Goal: Information Seeking & Learning: Learn about a topic

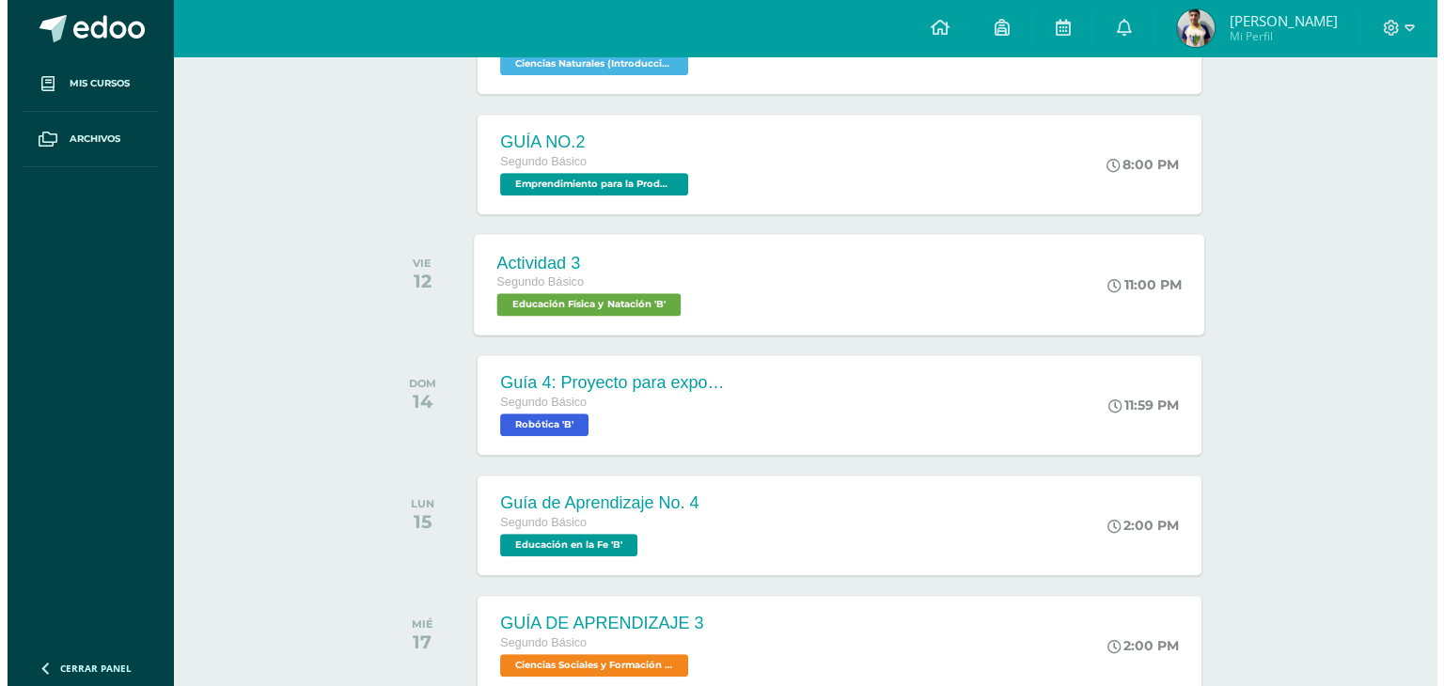
scroll to position [850, 0]
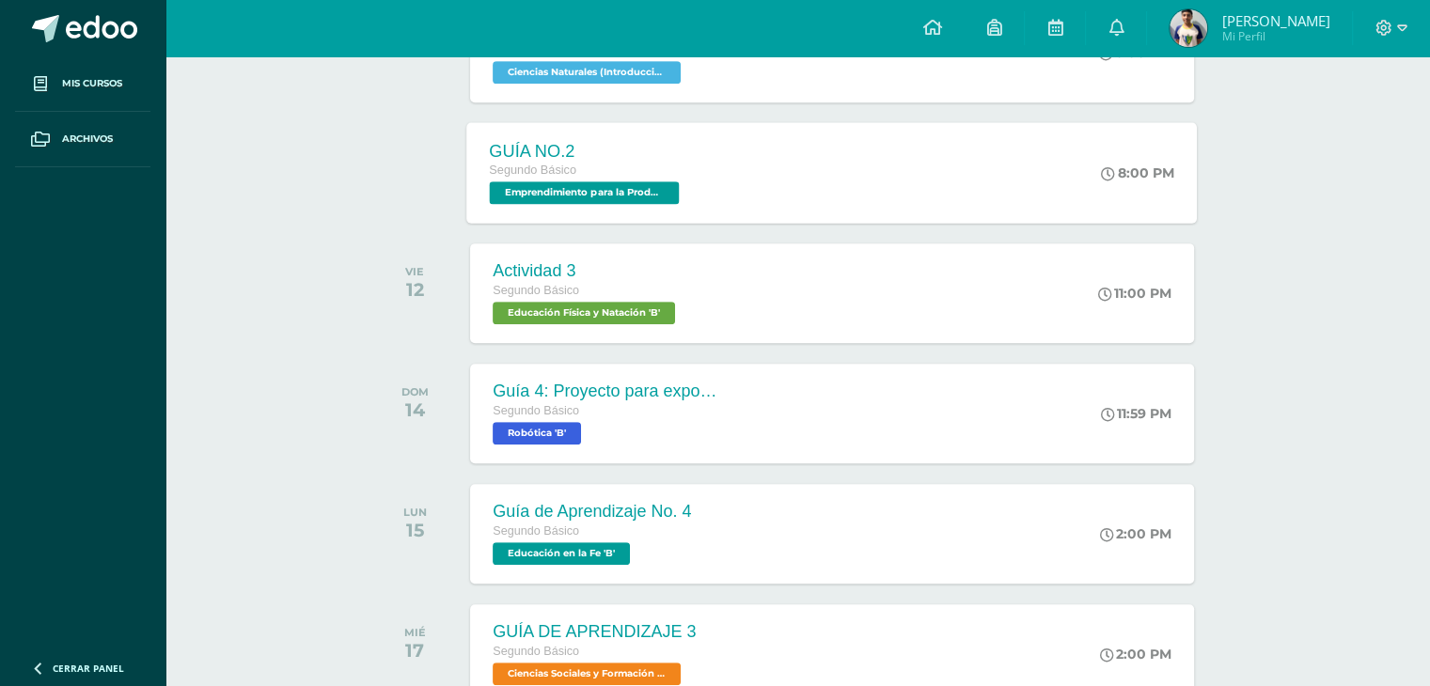
click at [788, 182] on div "GUÍA NO.2 Segundo Básico Emprendimiento para la Productividad 'B' 8:00 PM GUÍA …" at bounding box center [832, 172] width 731 height 101
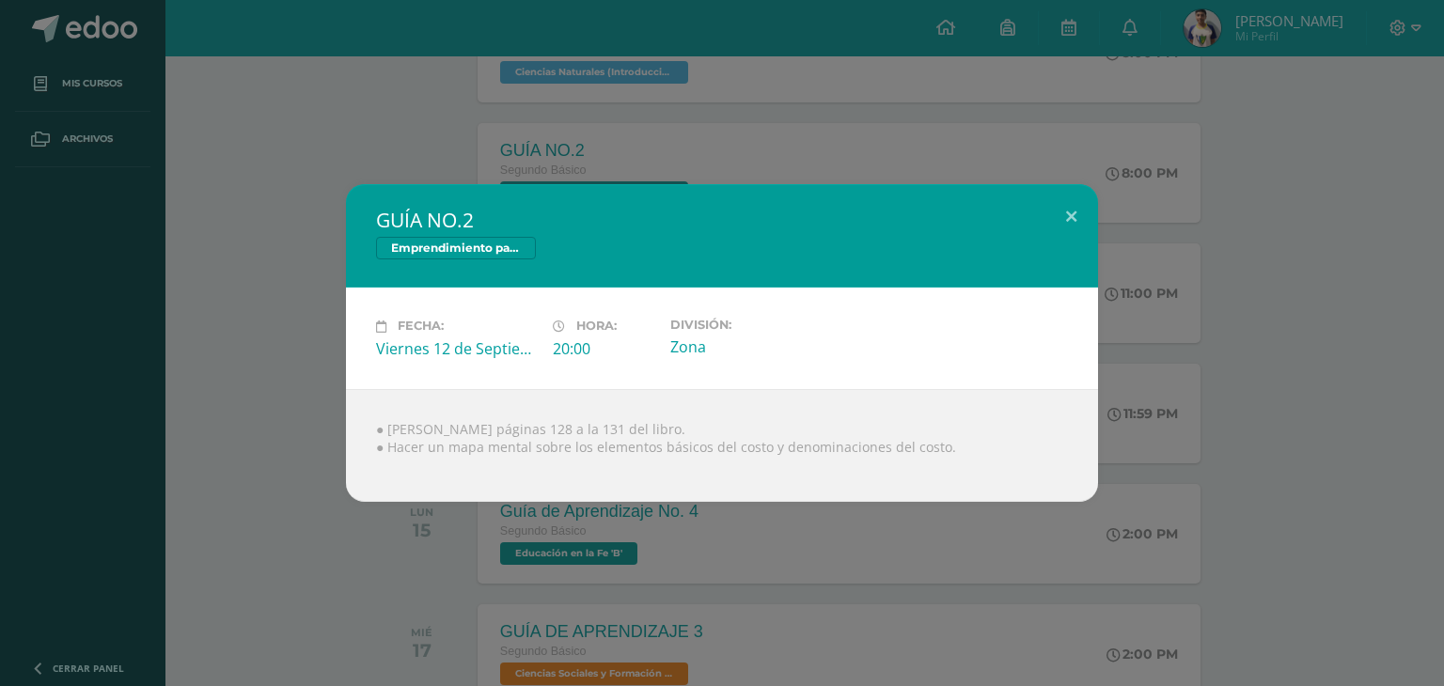
click at [703, 144] on div "GUÍA NO.2 Emprendimiento para la Productividad Fecha: Viernes 12 de Septiembre …" at bounding box center [722, 343] width 1444 height 686
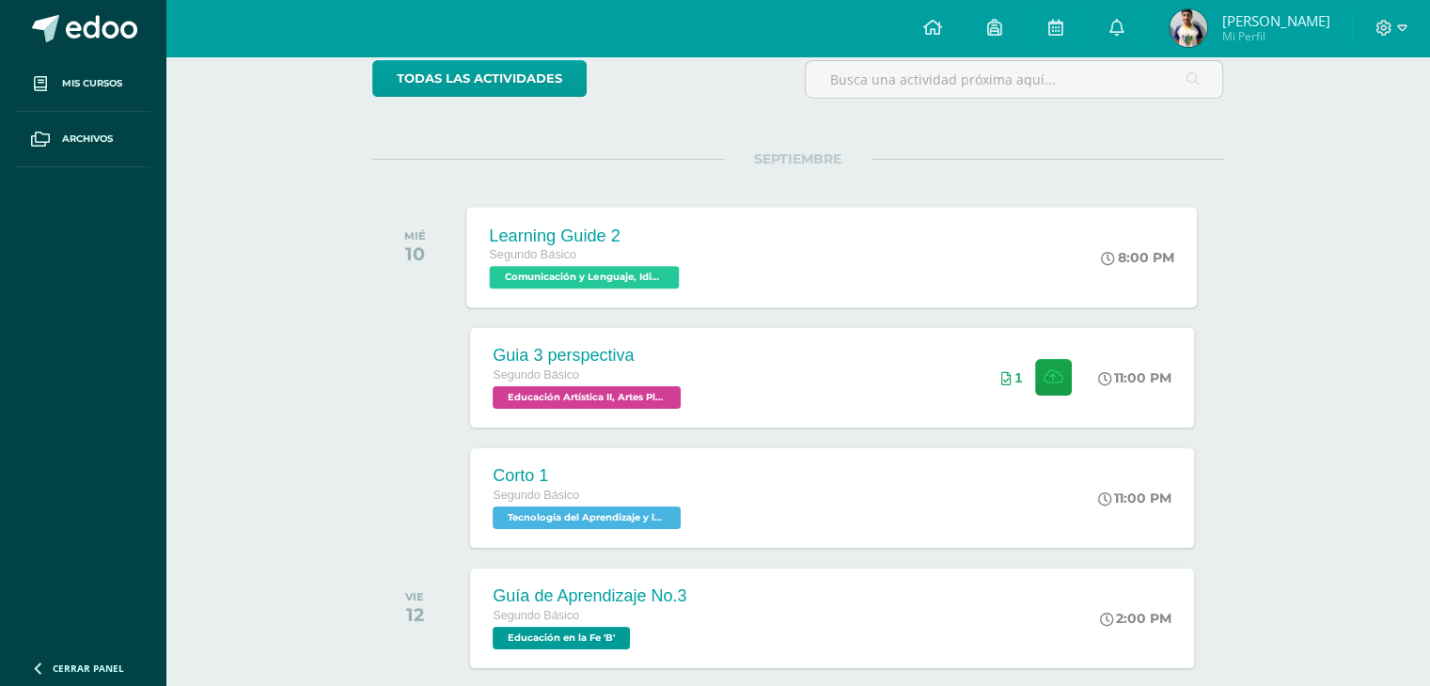
scroll to position [192, 0]
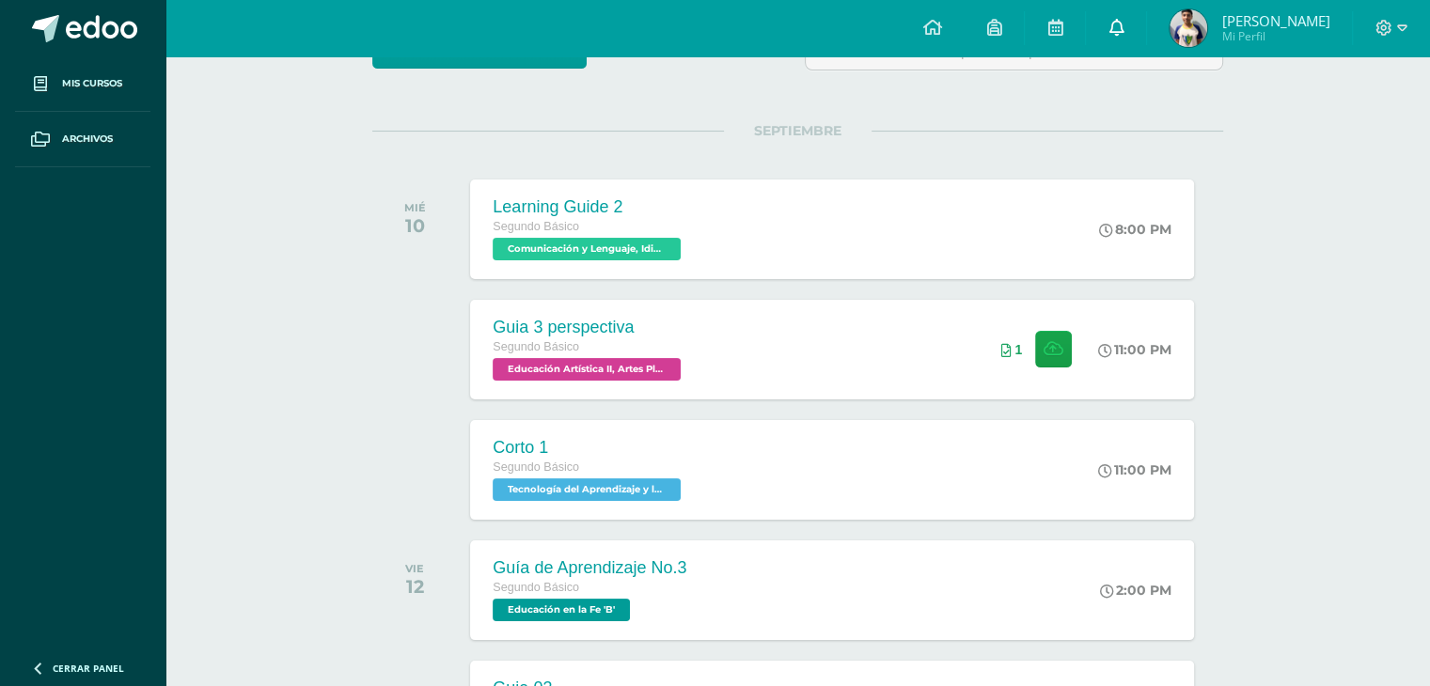
click at [1113, 28] on icon at bounding box center [1116, 27] width 15 height 17
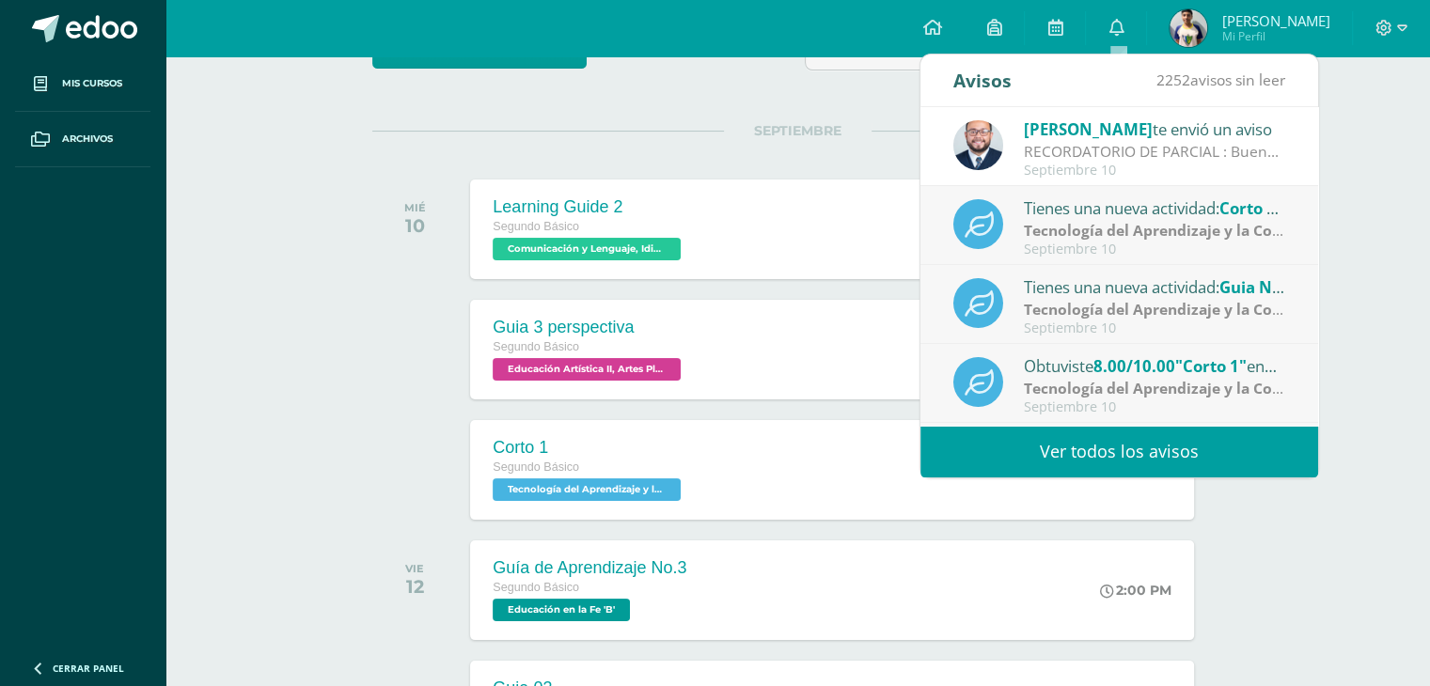
click at [1082, 442] on link "Ver todos los avisos" at bounding box center [1120, 452] width 398 height 52
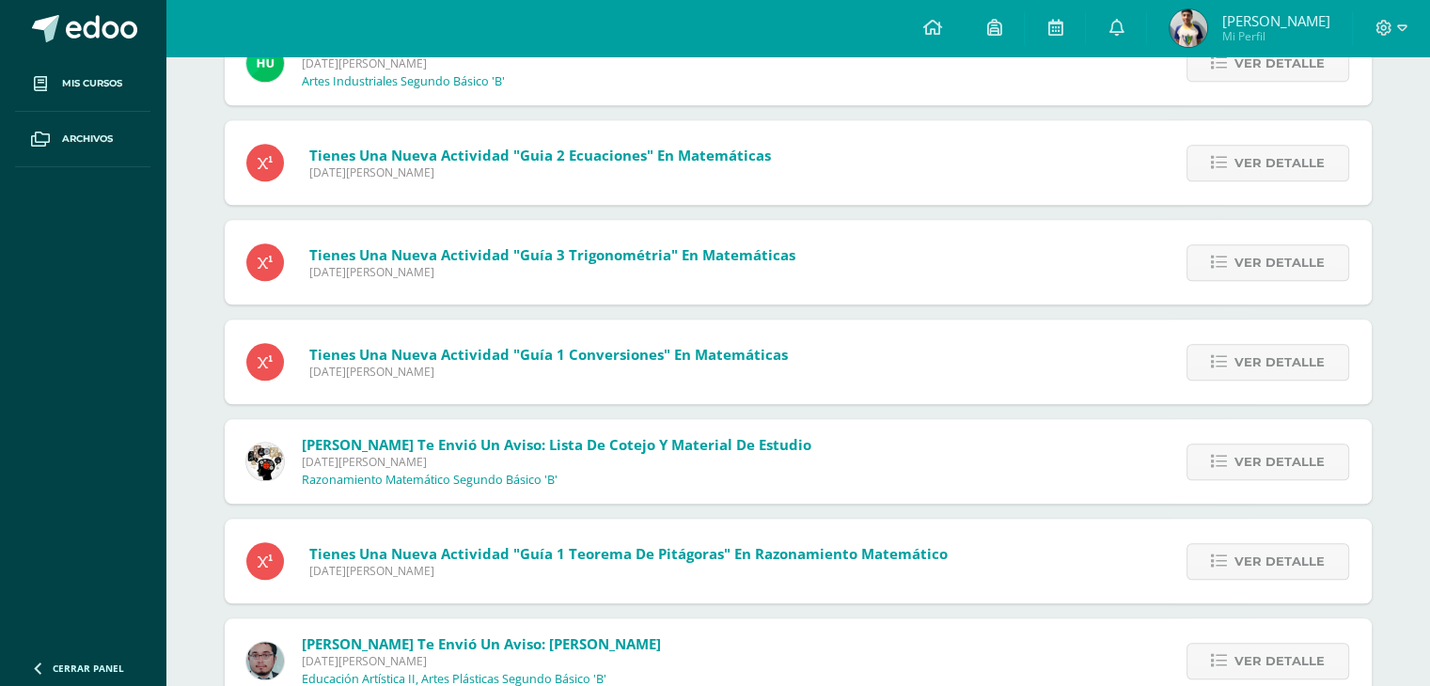
scroll to position [9101, 0]
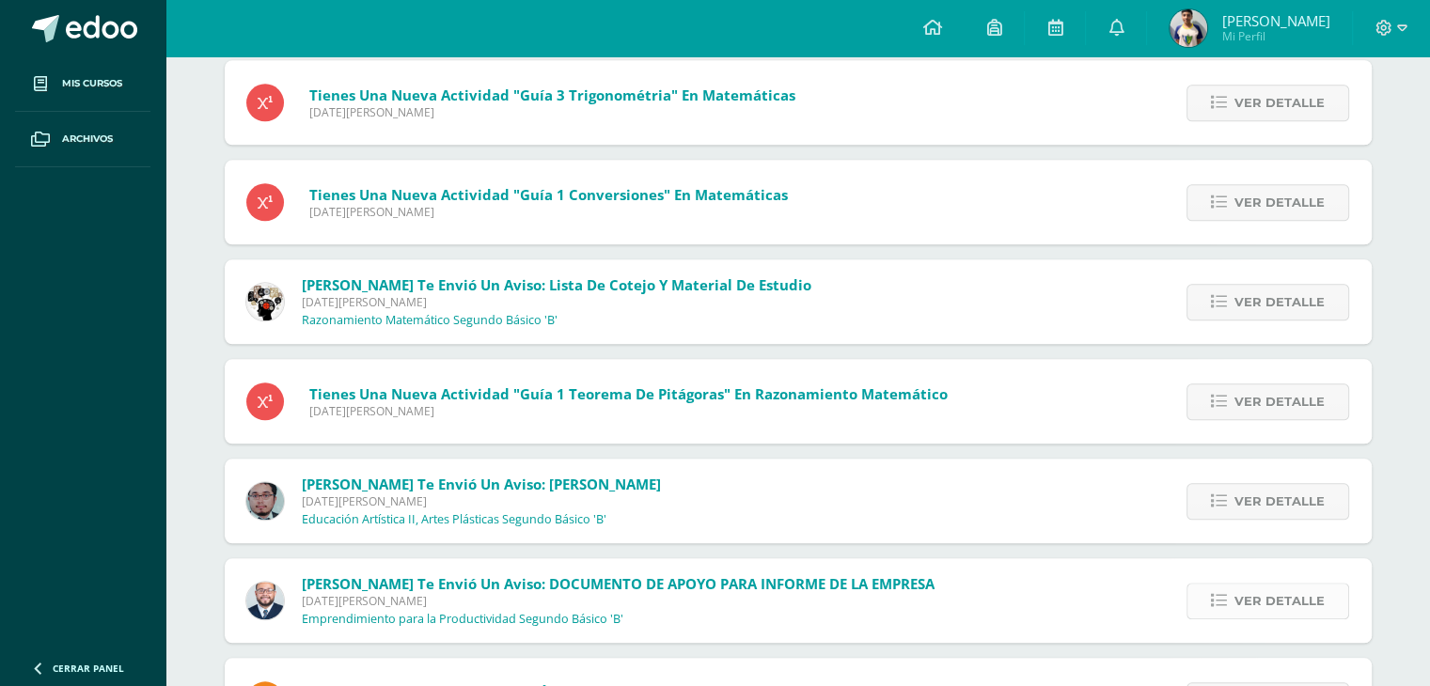
click at [1246, 588] on span "Ver detalle" at bounding box center [1280, 601] width 90 height 35
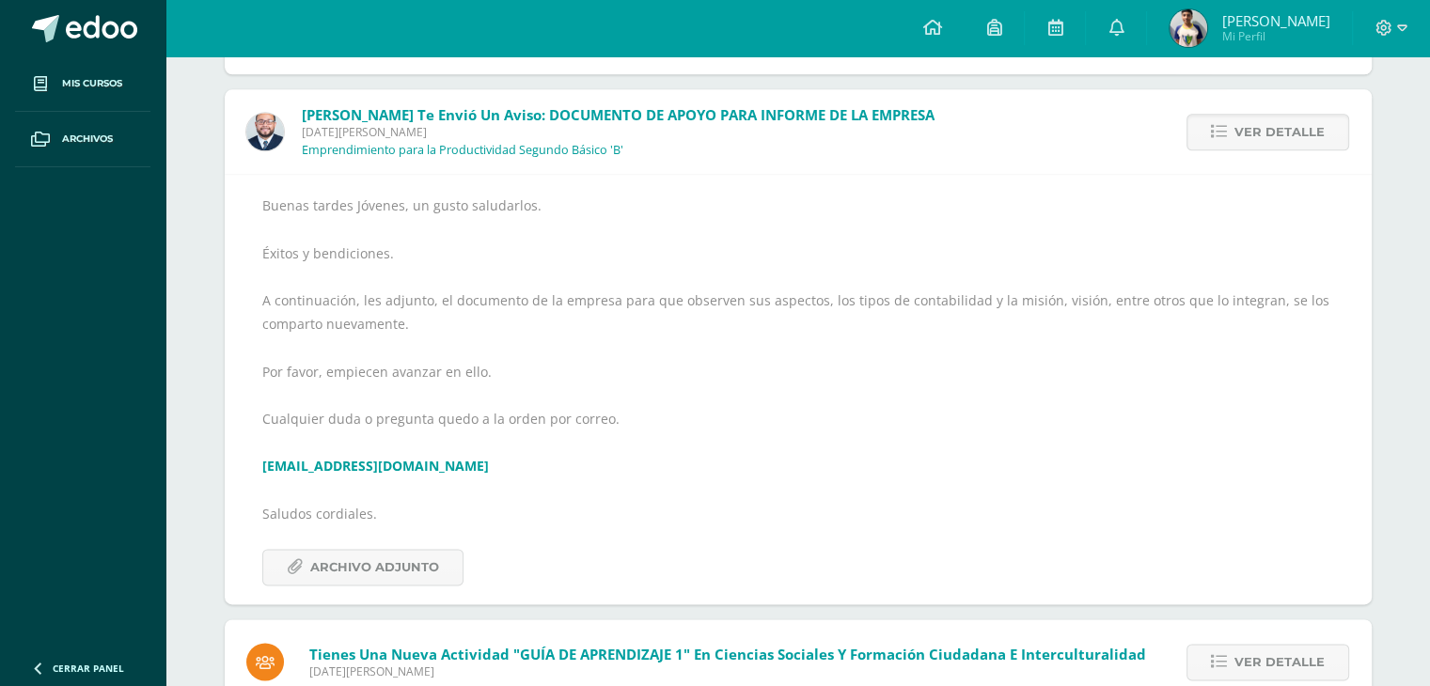
scroll to position [9571, 0]
click at [430, 574] on span "Archivo Adjunto" at bounding box center [374, 566] width 129 height 35
